Goal: Task Accomplishment & Management: Manage account settings

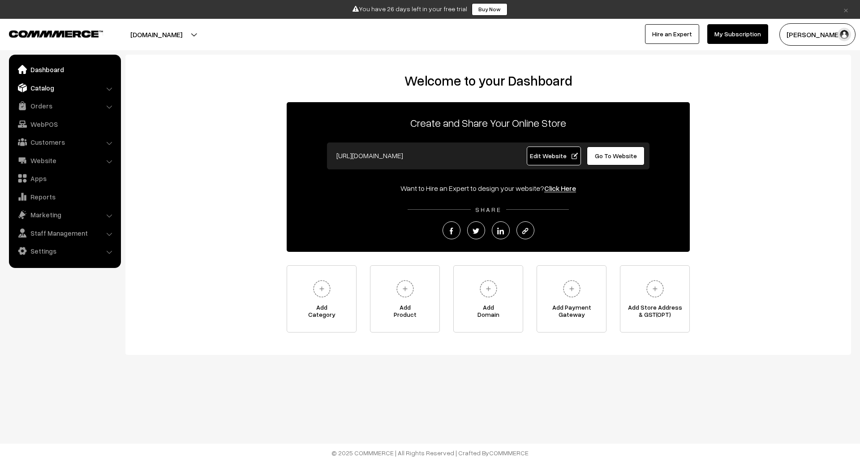
click at [51, 85] on link "Catalog" at bounding box center [64, 88] width 107 height 16
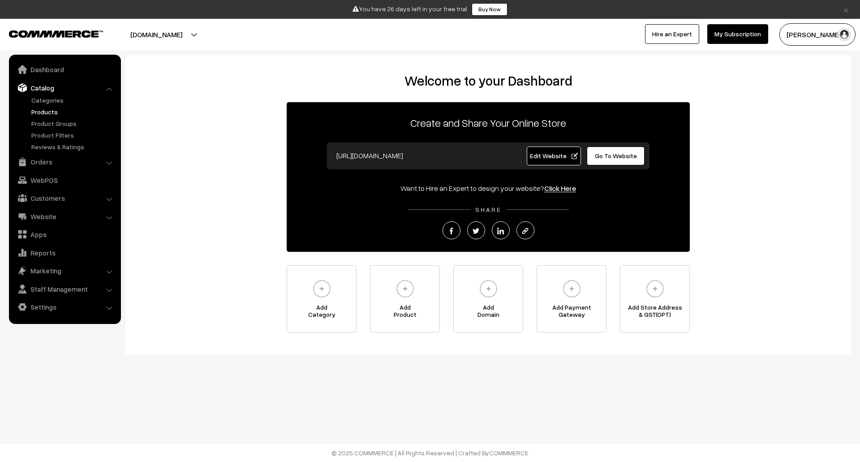
click at [51, 112] on link "Products" at bounding box center [73, 111] width 89 height 9
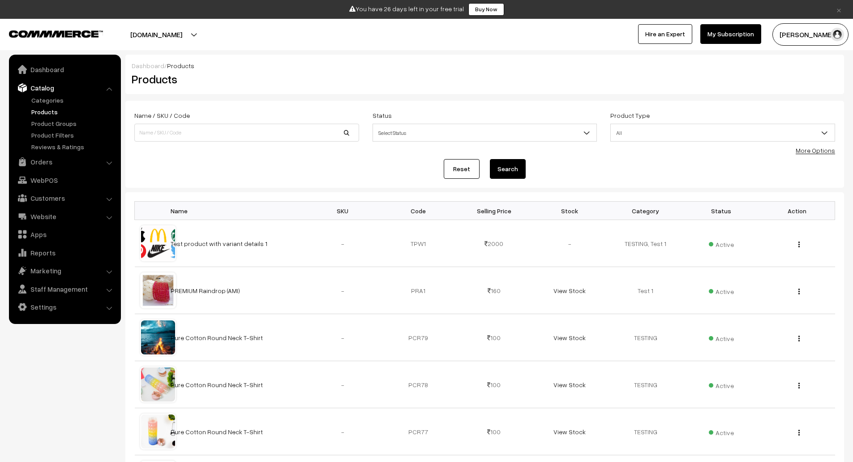
scroll to position [12, 0]
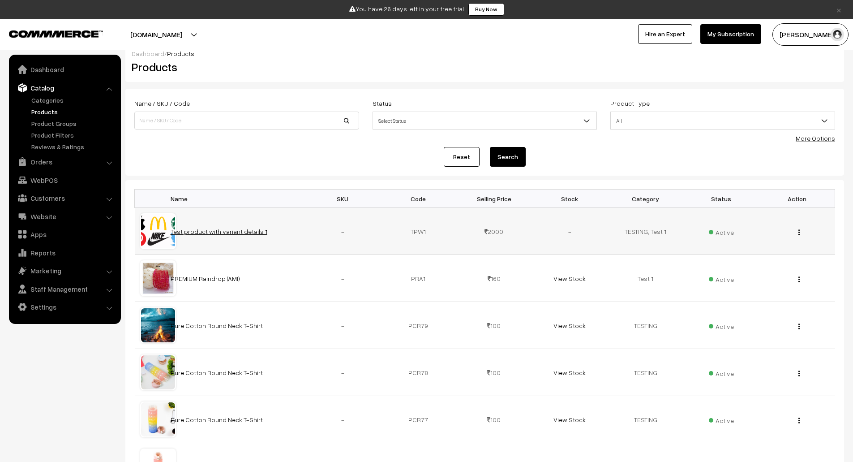
click at [248, 231] on link "Test product with variant details 1" at bounding box center [219, 232] width 97 height 8
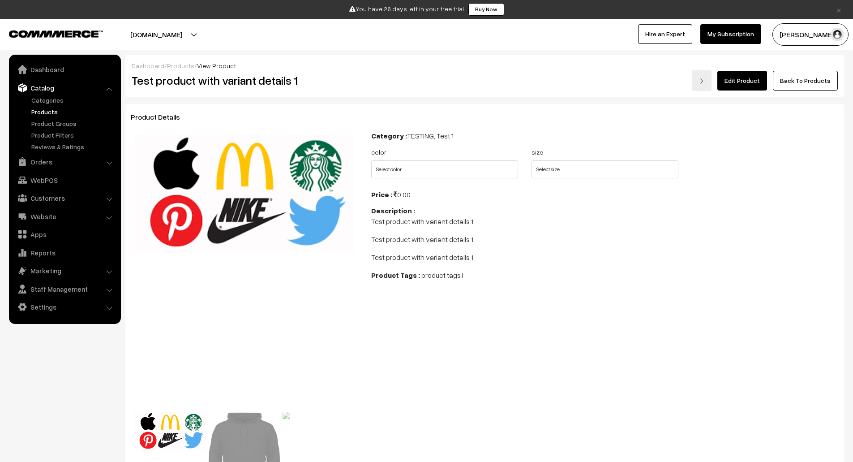
click at [745, 85] on link "Edit Product" at bounding box center [742, 81] width 50 height 20
